Goal: Task Accomplishment & Management: Manage account settings

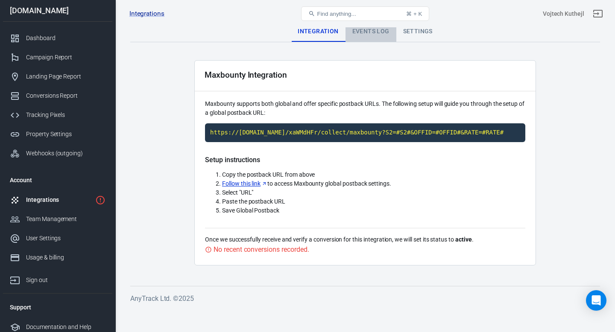
click at [386, 29] on div "Events Log" at bounding box center [370, 31] width 51 height 20
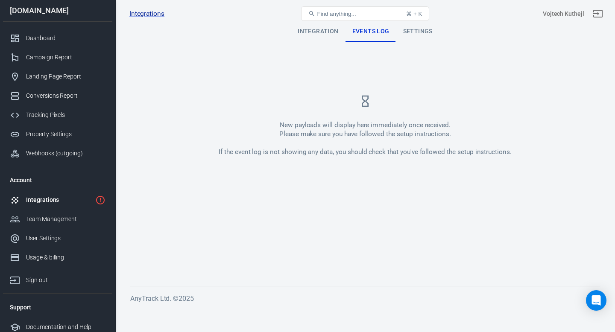
click at [424, 29] on div "Settings" at bounding box center [417, 31] width 43 height 20
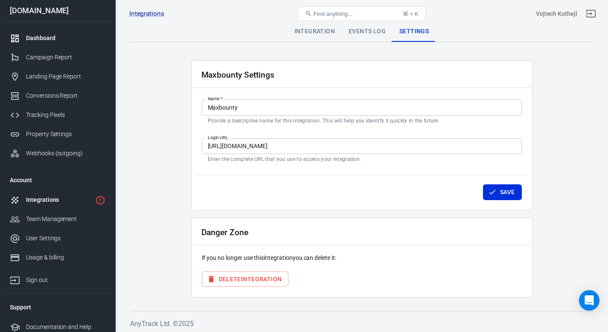
click at [39, 35] on div "Dashboard" at bounding box center [65, 38] width 79 height 9
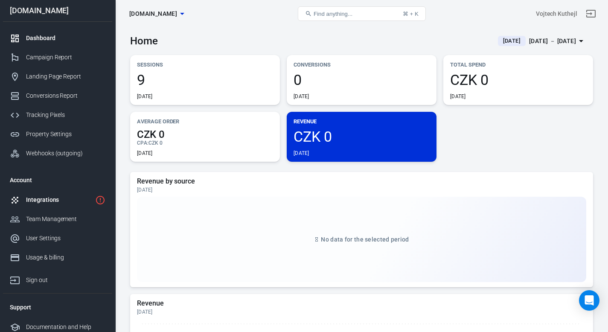
click at [74, 194] on link "Integrations" at bounding box center [57, 199] width 109 height 19
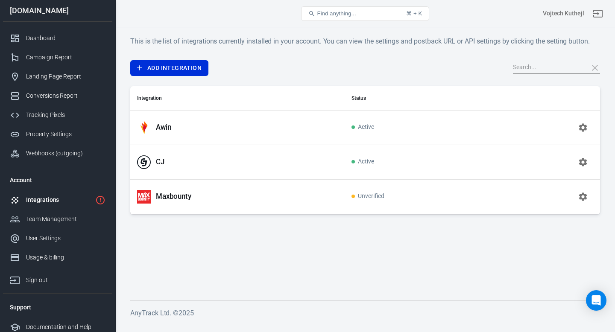
click at [364, 198] on span "Unverified" at bounding box center [367, 196] width 33 height 7
click at [573, 194] on button "button" at bounding box center [583, 197] width 20 height 20
